Goal: Check status: Check status

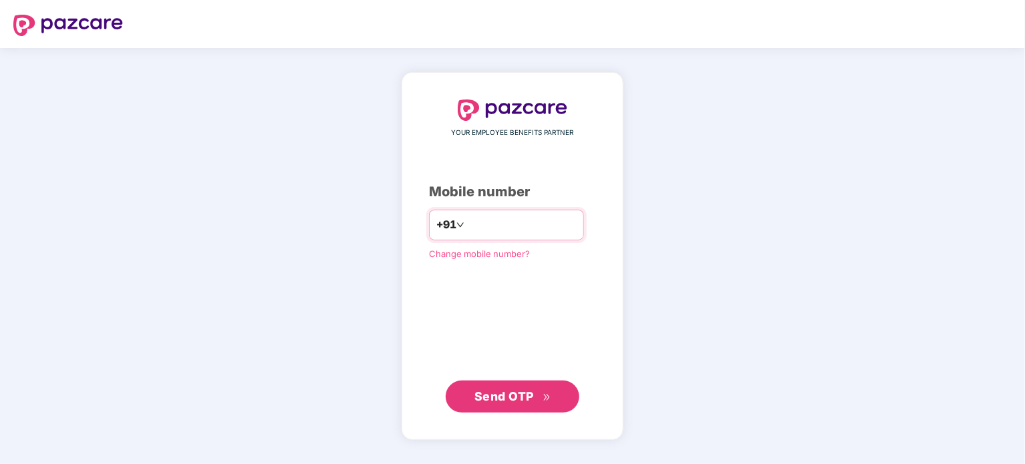
click at [534, 216] on input "number" at bounding box center [522, 224] width 110 height 21
type input "**********"
click at [505, 394] on span "Send OTP" at bounding box center [503, 396] width 59 height 14
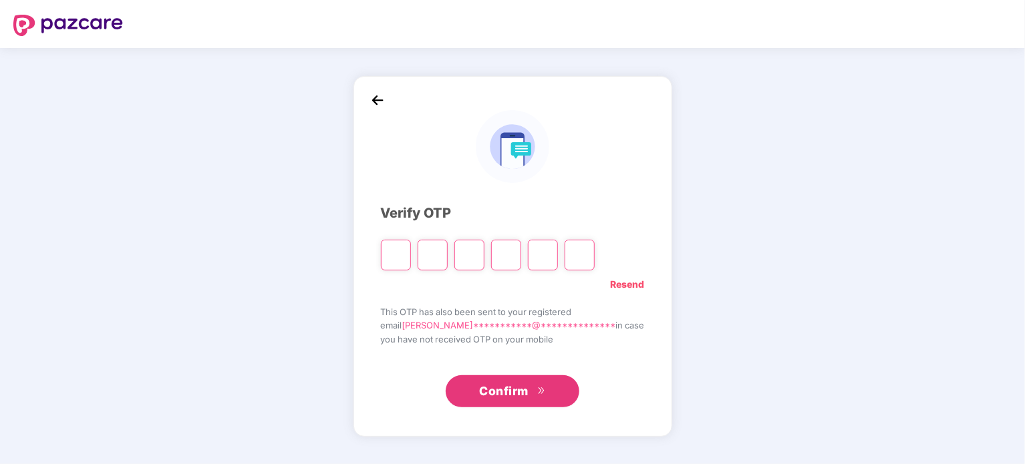
type input "*"
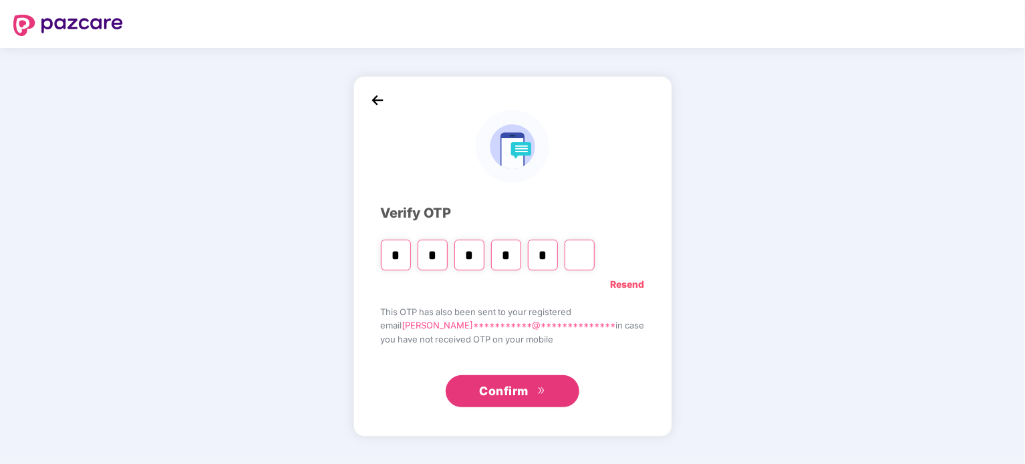
type input "*"
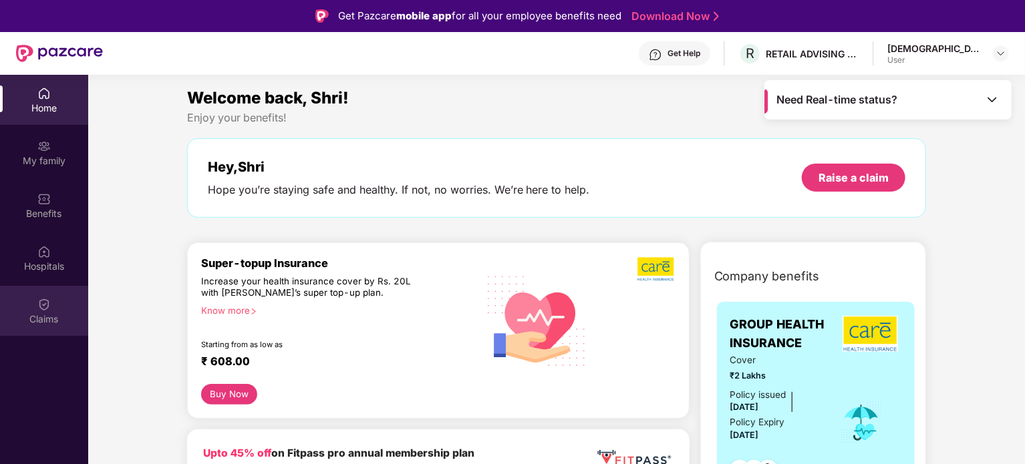
click at [40, 304] on img at bounding box center [43, 304] width 13 height 13
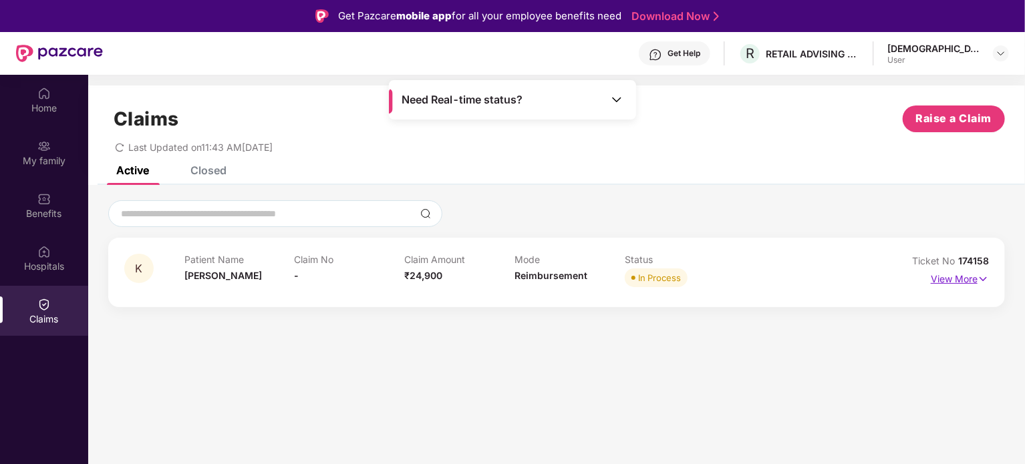
click at [970, 272] on p "View More" at bounding box center [960, 278] width 58 height 18
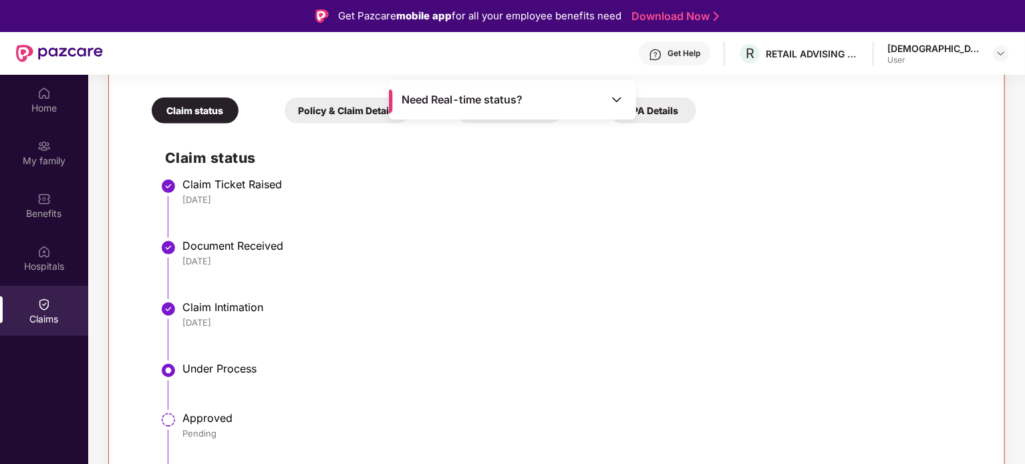
click at [580, 96] on div "Need Real-time status?" at bounding box center [512, 99] width 247 height 39
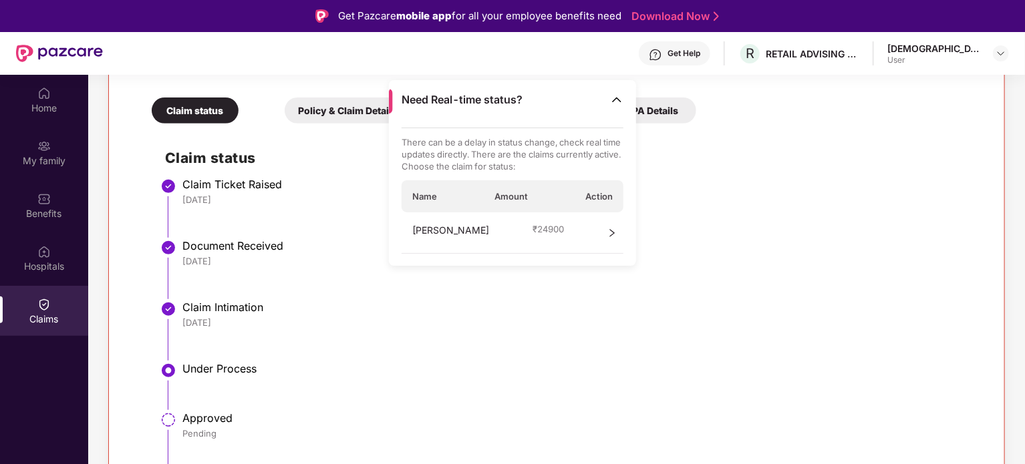
click at [466, 154] on p "There can be a delay in status change, check real time updates directly. There …" at bounding box center [513, 154] width 223 height 36
drag, startPoint x: 466, startPoint y: 154, endPoint x: 457, endPoint y: 144, distance: 13.7
click at [457, 144] on p "There can be a delay in status change, check real time updates directly. There …" at bounding box center [513, 154] width 223 height 36
click at [512, 221] on div "[PERSON_NAME] ₹ 24900" at bounding box center [513, 232] width 223 height 41
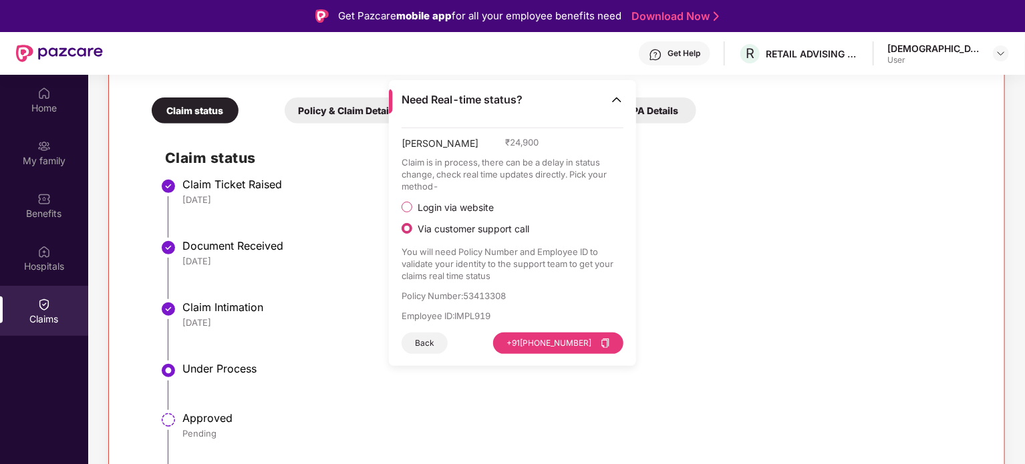
click at [425, 333] on button "Back" at bounding box center [425, 343] width 46 height 21
